Goal: Information Seeking & Learning: Check status

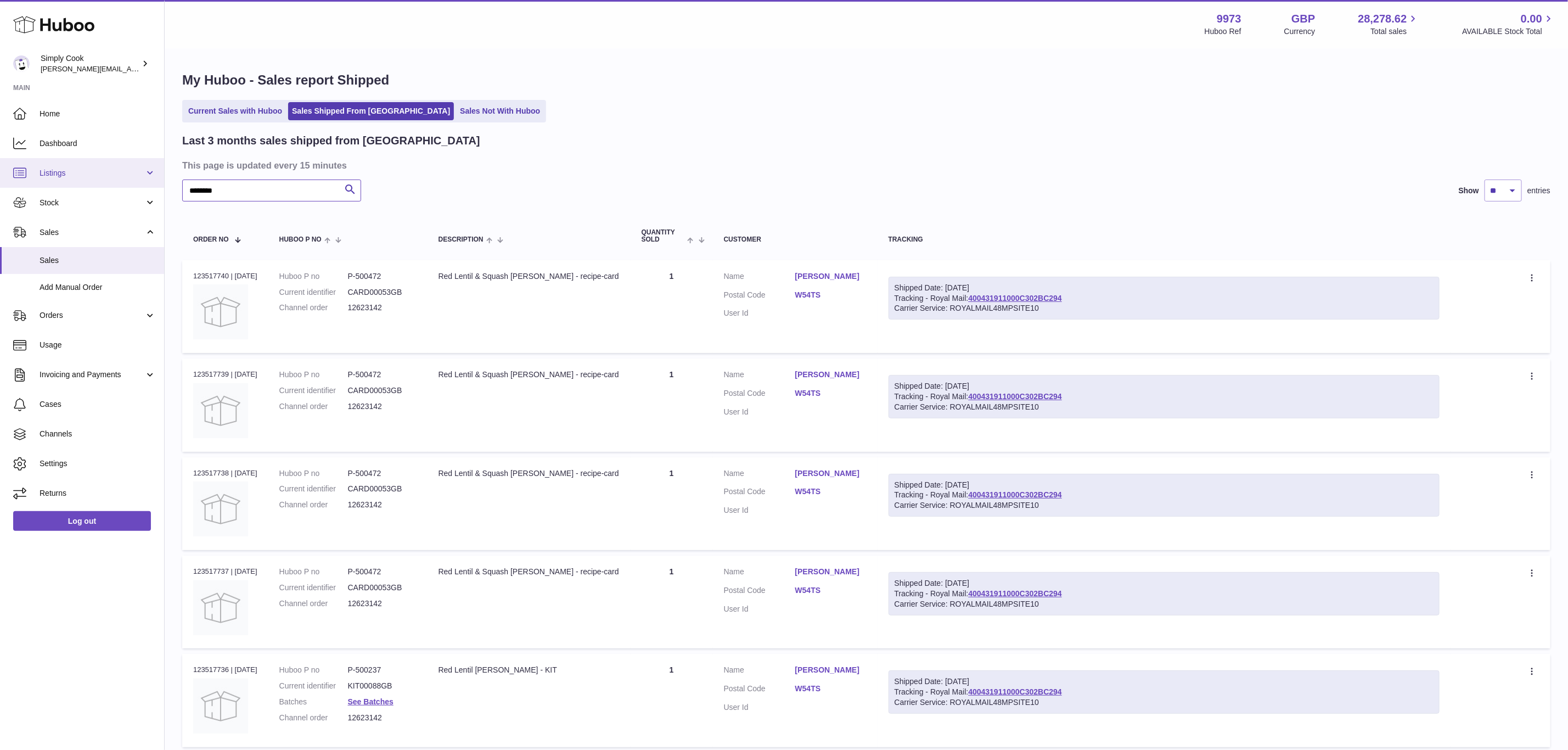
drag, startPoint x: 239, startPoint y: 185, endPoint x: 462, endPoint y: 346, distance: 275.0
click at [35, 176] on div "Huboo Simply Cook [EMAIL_ADDRESS][DOMAIN_NAME] Main Home Dashboard Listings Not…" at bounding box center [784, 567] width 1568 height 1135
click at [226, 184] on input "********" at bounding box center [272, 190] width 179 height 22
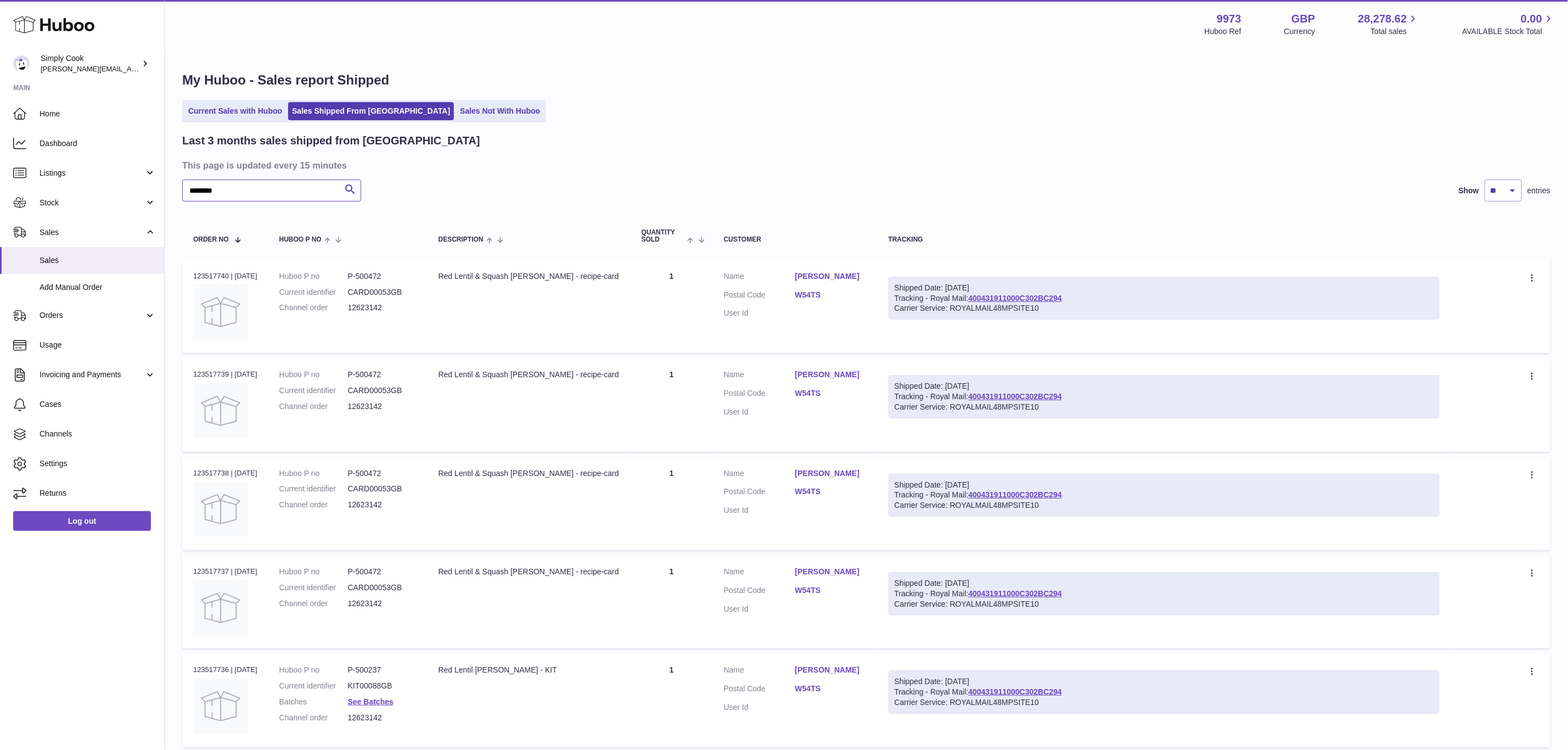
scroll to position [330, 0]
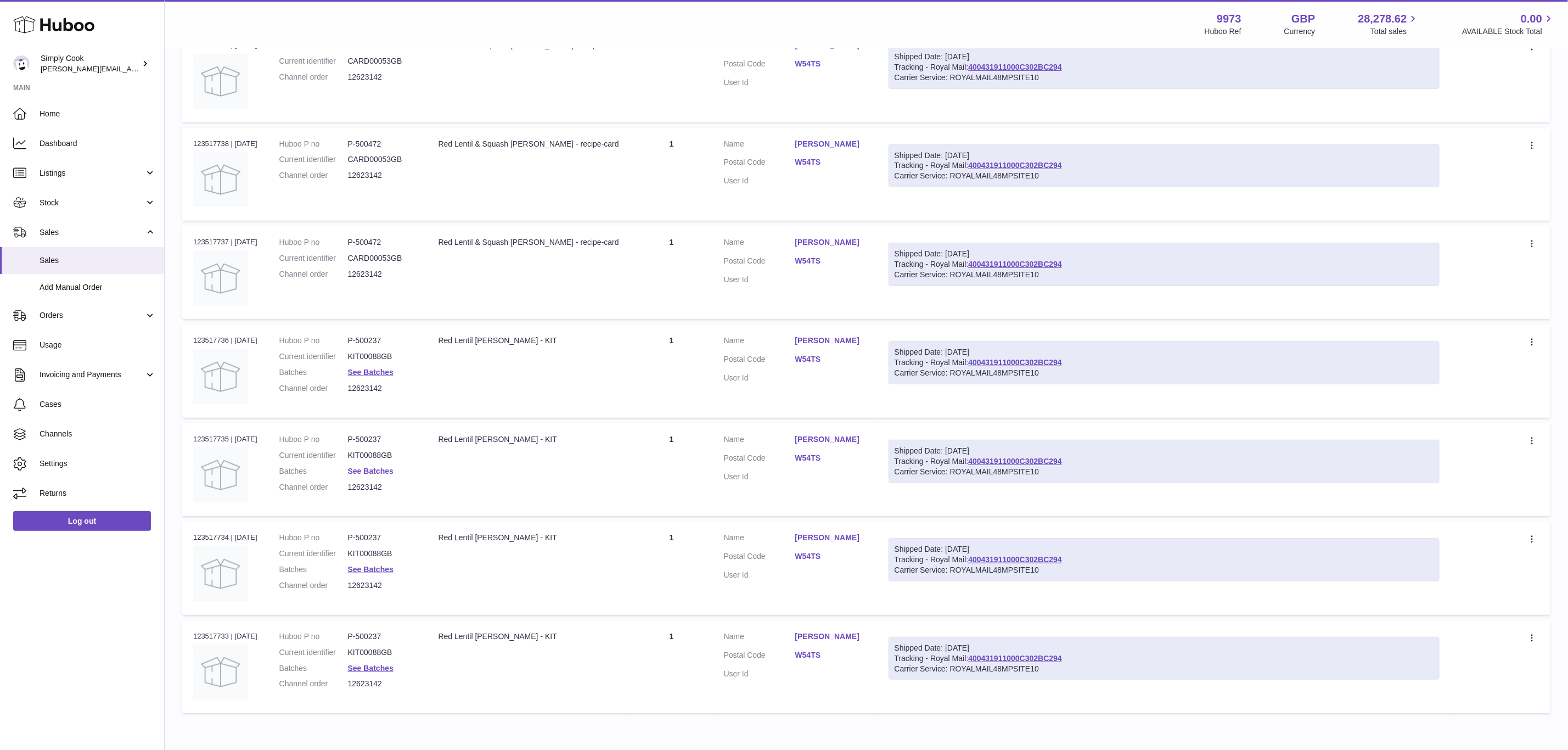
click at [359, 468] on link "See Batches" at bounding box center [371, 471] width 45 height 9
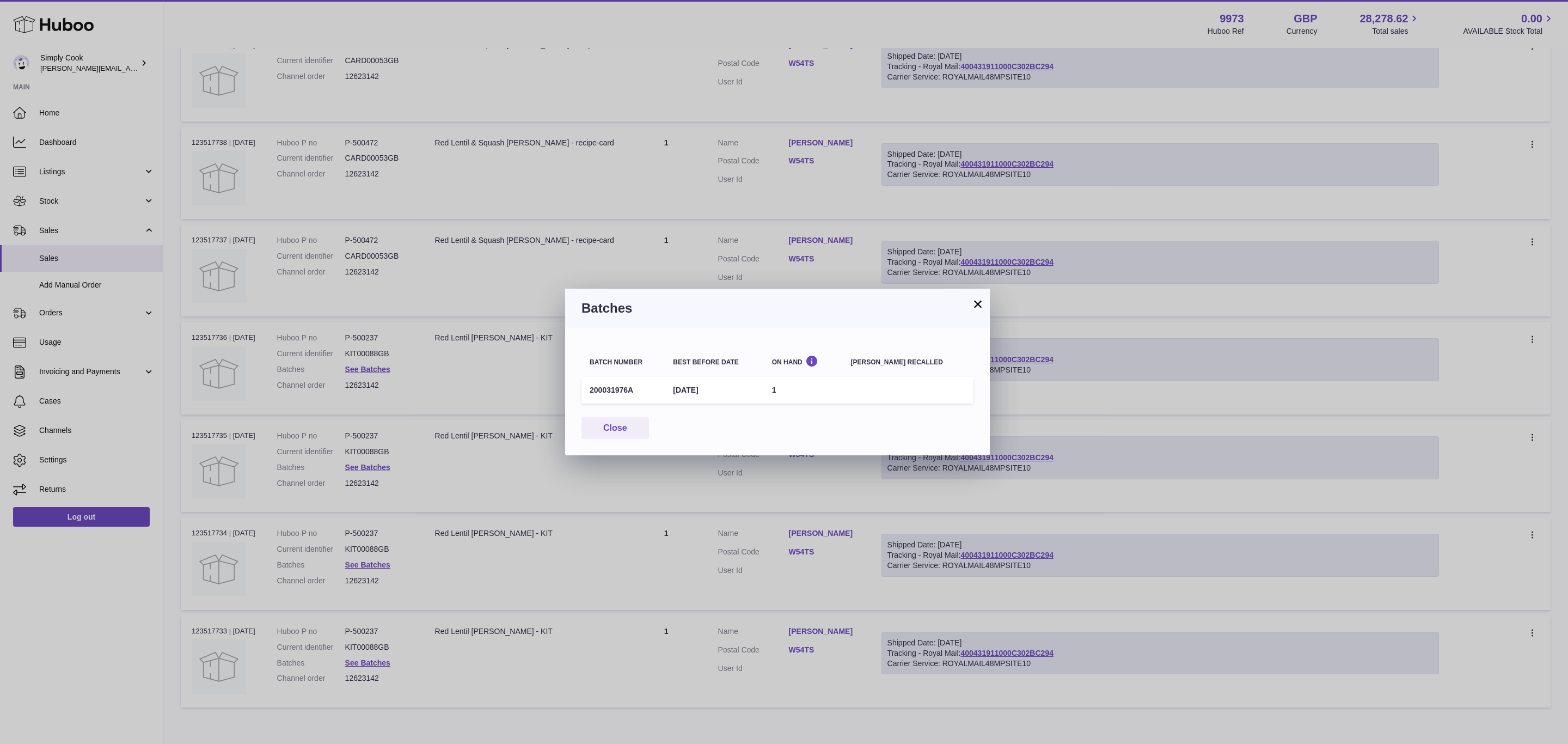
click at [619, 384] on td "200031976A" at bounding box center [623, 390] width 83 height 27
copy td "200031976A"
click at [713, 377] on td "[DATE]" at bounding box center [714, 390] width 99 height 27
drag, startPoint x: 713, startPoint y: 376, endPoint x: 709, endPoint y: 386, distance: 10.8
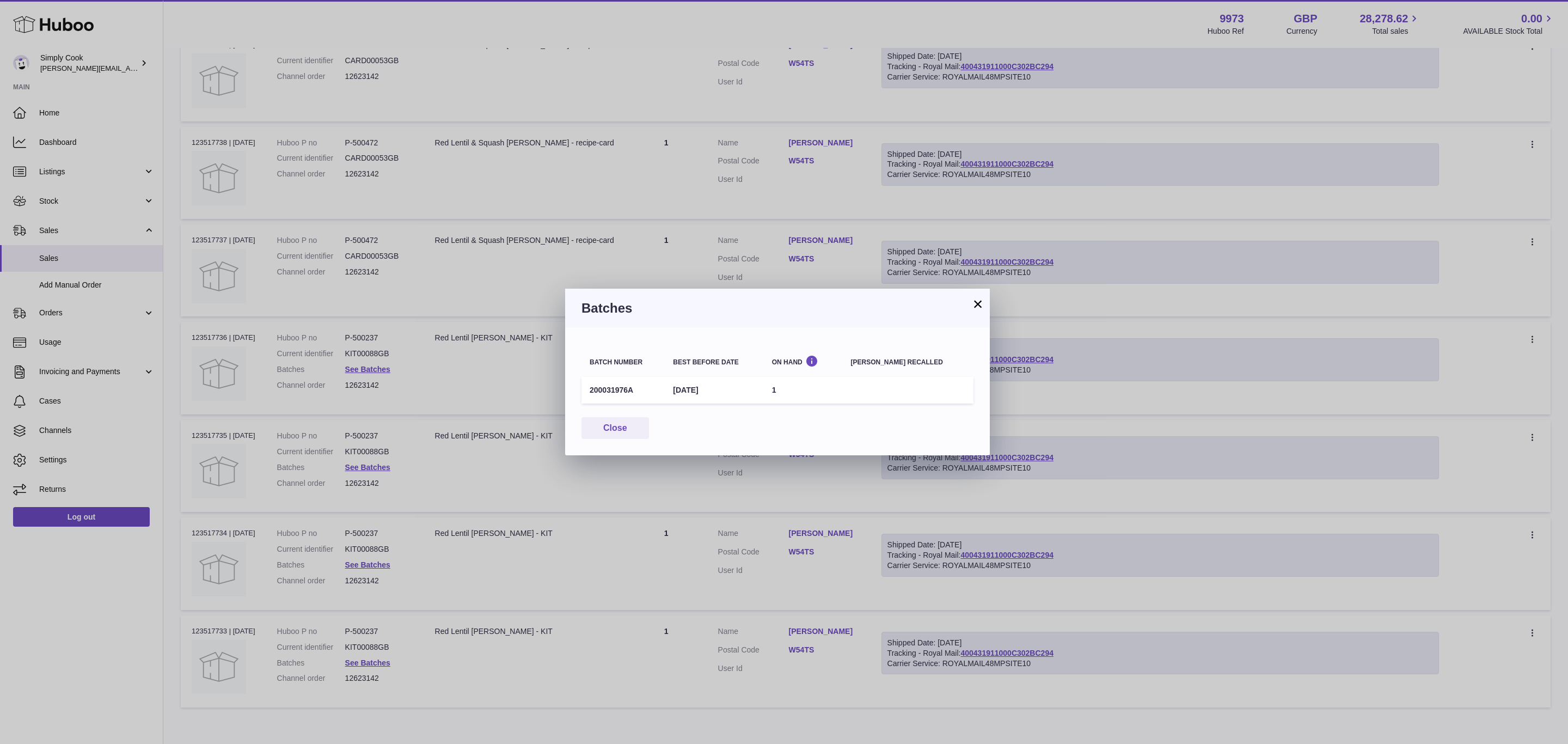
click at [712, 381] on td "[DATE]" at bounding box center [714, 390] width 99 height 27
click at [709, 394] on td "[DATE]" at bounding box center [714, 390] width 99 height 27
click at [709, 393] on td "[DATE]" at bounding box center [714, 390] width 99 height 27
click at [616, 426] on button "Close" at bounding box center [615, 428] width 68 height 23
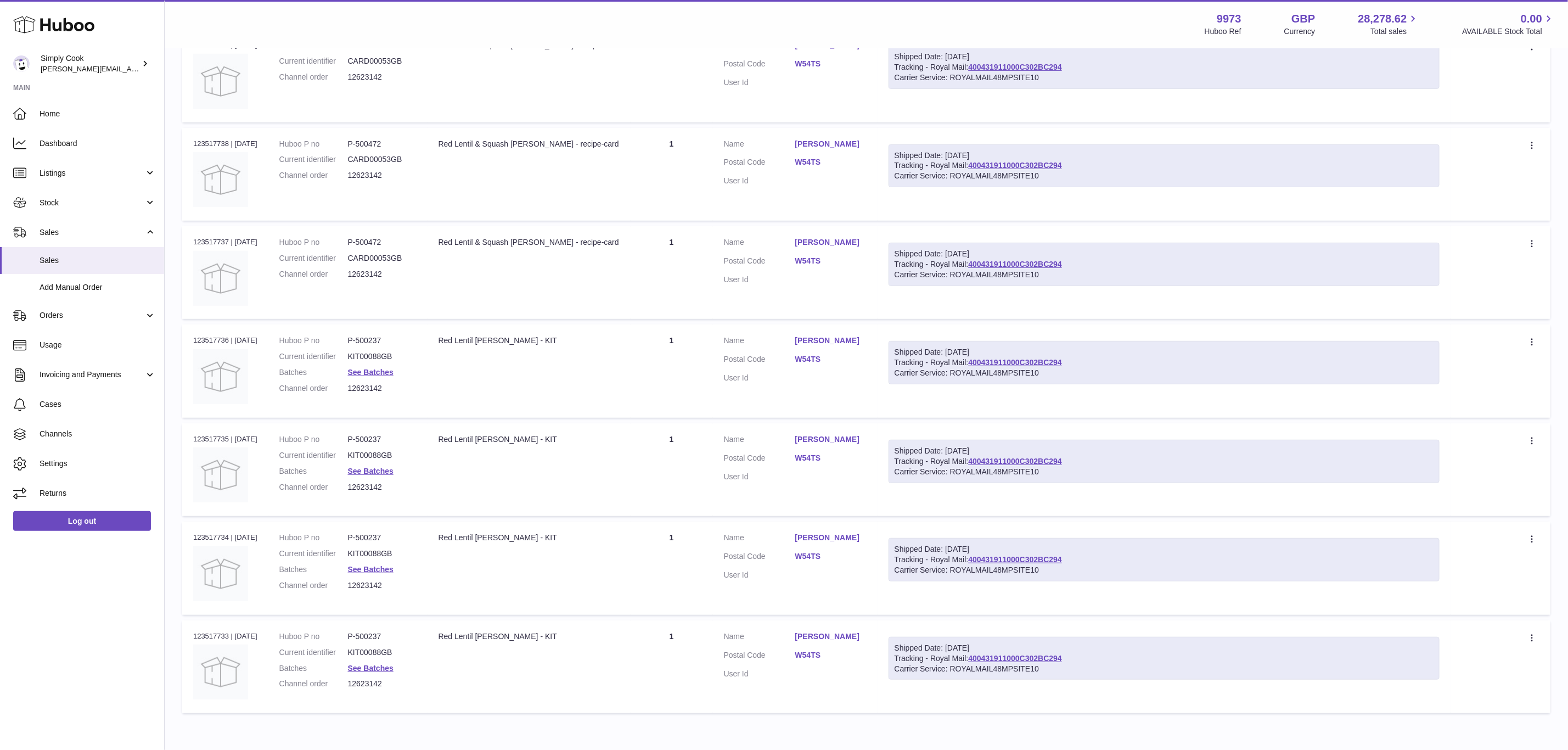
drag, startPoint x: 1008, startPoint y: 249, endPoint x: 892, endPoint y: 246, distance: 116.0
click at [892, 246] on td "Shipped Date: [DATE] Tracking - Royal Mail: 400431911000C302BC294 Carrier Servi…" at bounding box center [1164, 273] width 573 height 93
copy div "Shipped Date: [DATE]"
click at [367, 336] on dd "P-500237" at bounding box center [382, 341] width 69 height 10
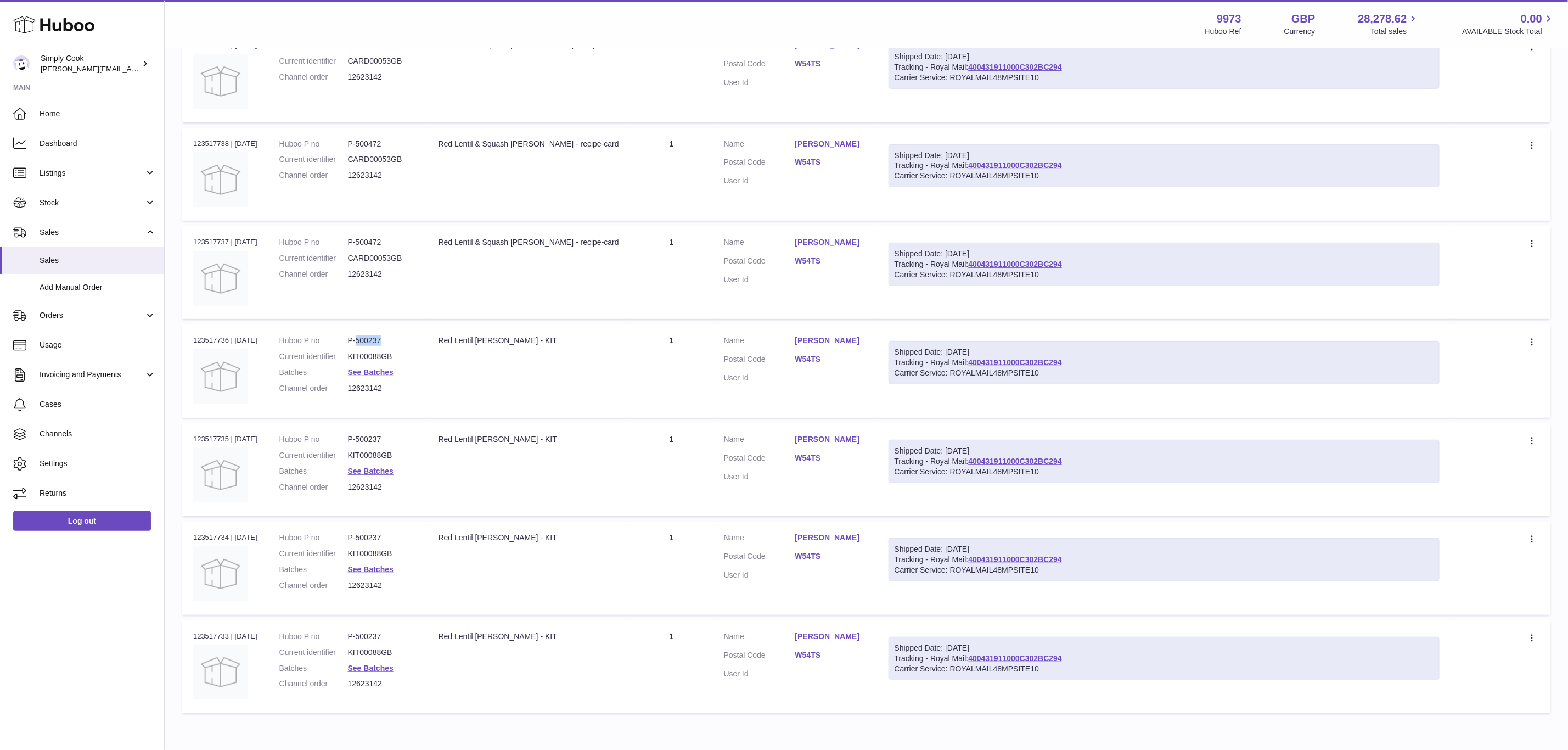
copy dd "500237"
